Goal: Information Seeking & Learning: Learn about a topic

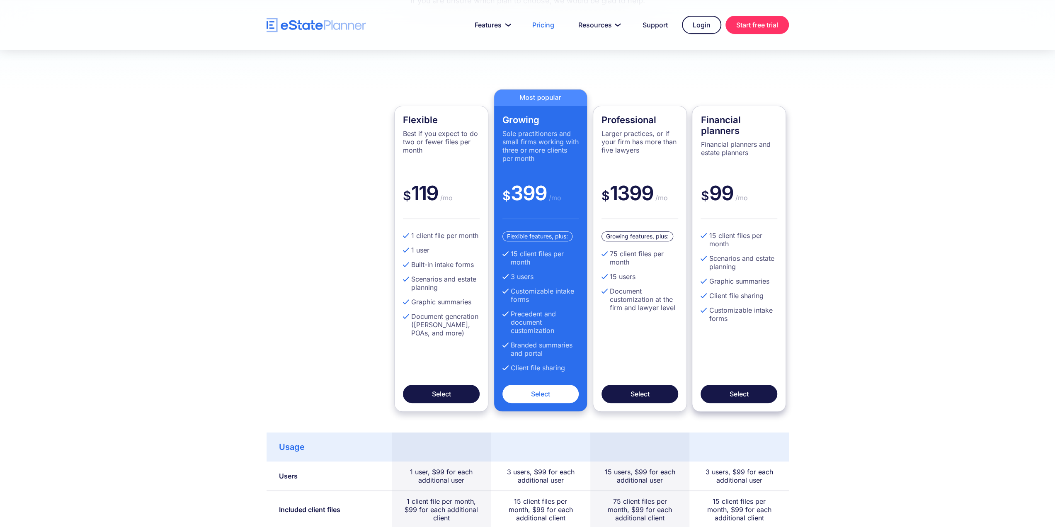
click at [763, 130] on h4 "Financial planners" at bounding box center [738, 125] width 77 height 22
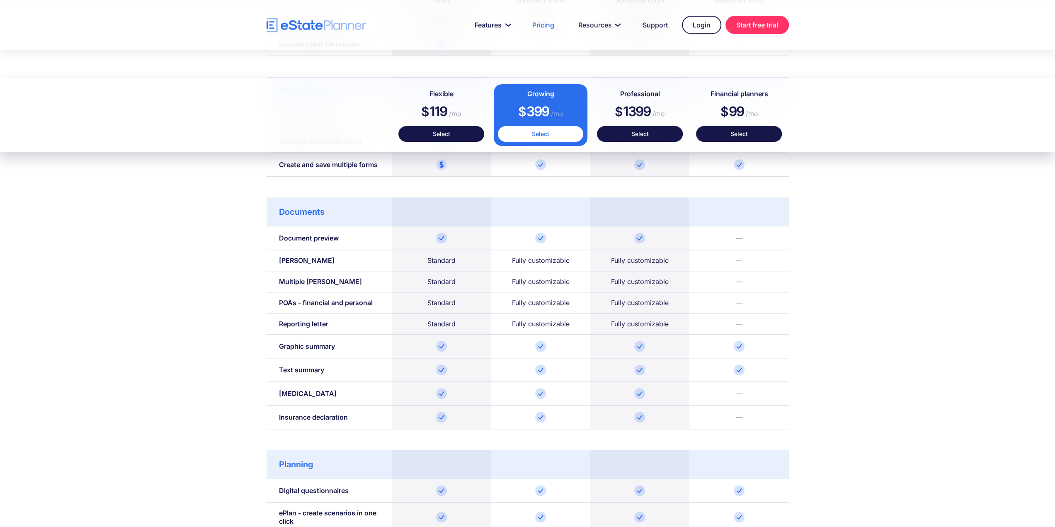
scroll to position [746, 0]
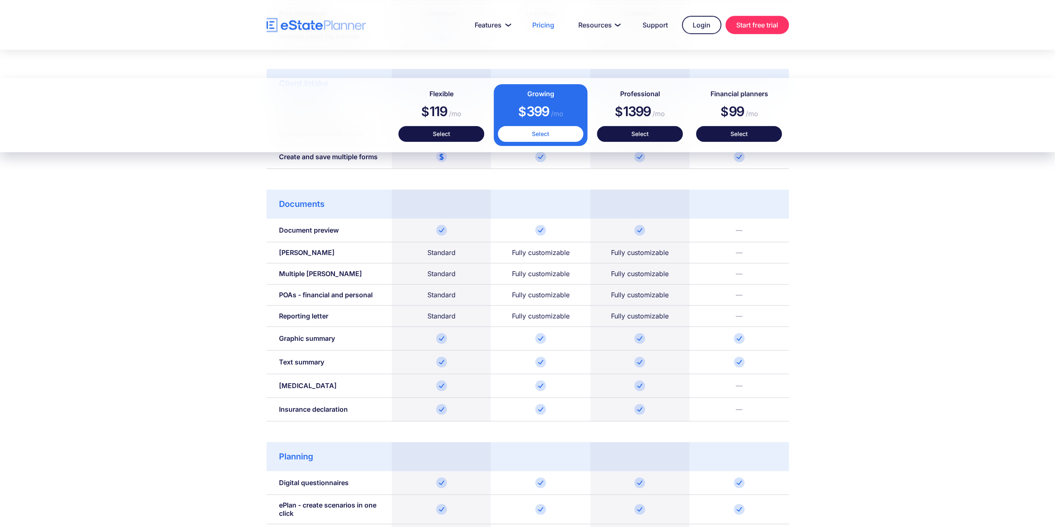
click at [963, 322] on div "Usage Users 1 user, $99 for each additional user 3 users, $99 for each addition…" at bounding box center [527, 400] width 1055 height 986
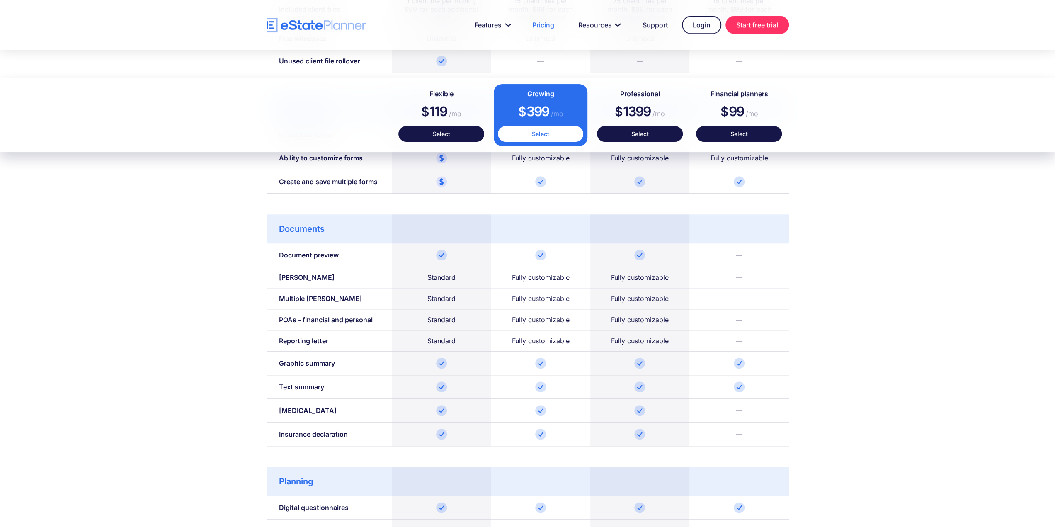
scroll to position [718, 0]
click at [121, 314] on div "Usage Users 1 user, $99 for each additional user 3 users, $99 for each addition…" at bounding box center [527, 428] width 1055 height 986
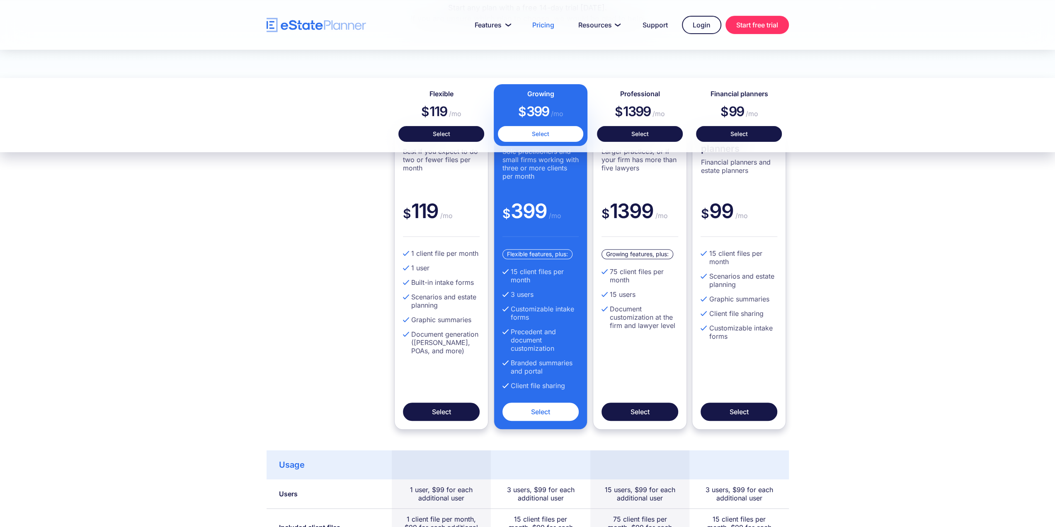
scroll to position [0, 0]
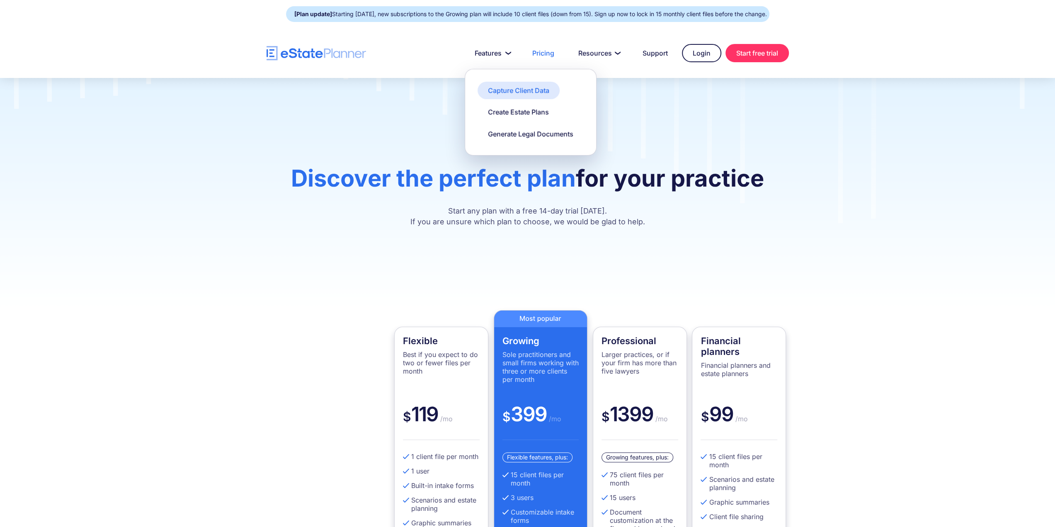
click at [504, 90] on div "Capture Client Data" at bounding box center [518, 90] width 61 height 9
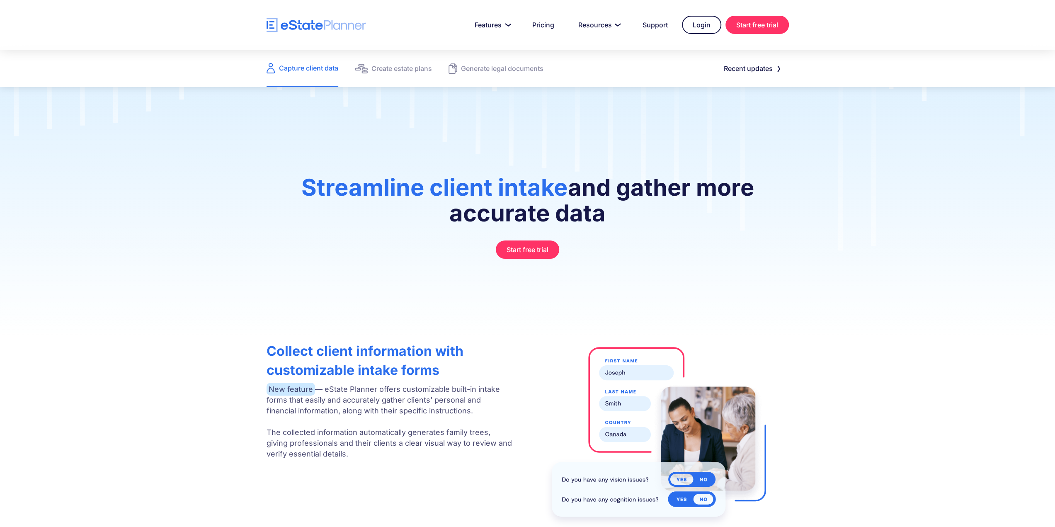
click at [14, 252] on div "Streamline client intake and gather more accurate data Start free trial" at bounding box center [527, 212] width 1055 height 250
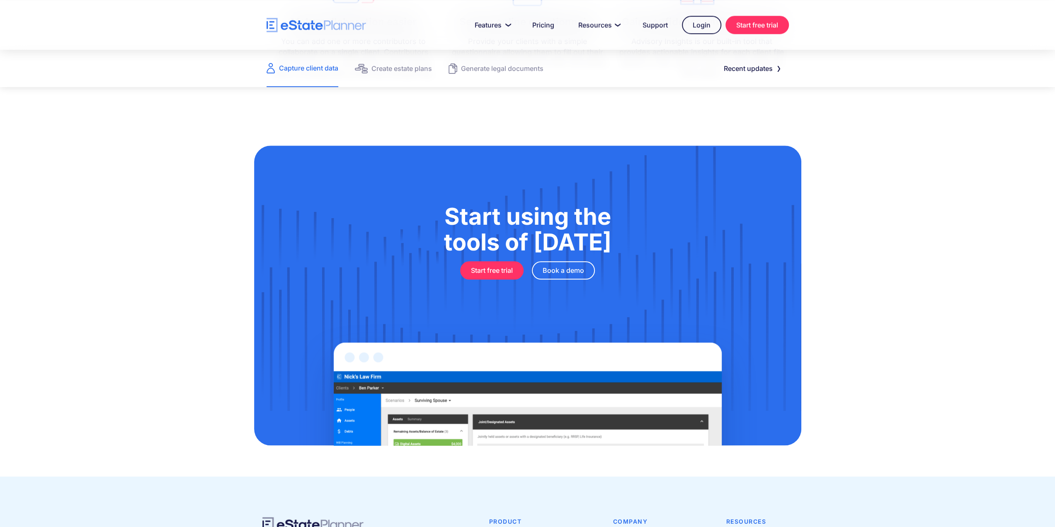
scroll to position [1057, 0]
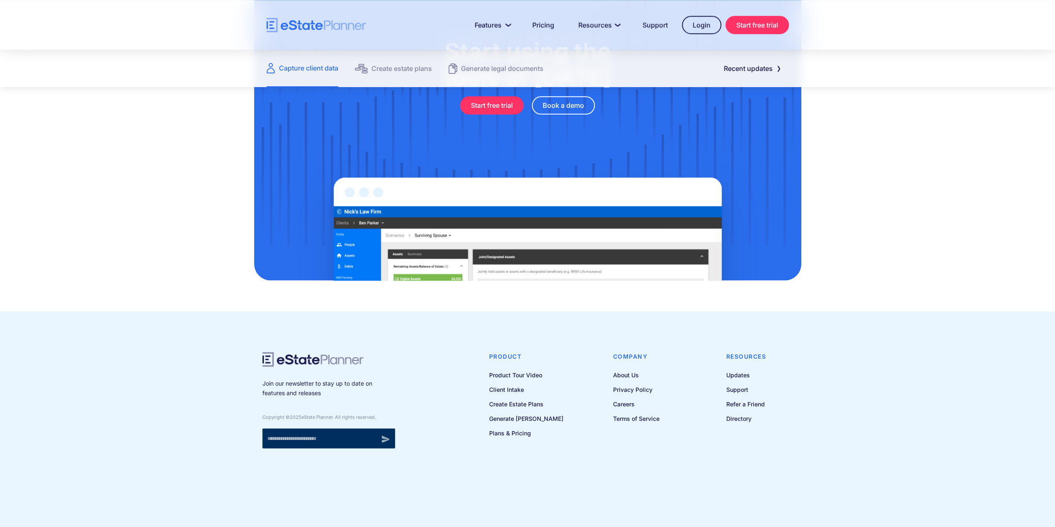
click at [935, 212] on div "Start using the tools of [DATE] Start free trial Book a demo" at bounding box center [527, 130] width 1055 height 362
